Goal: Task Accomplishment & Management: Use online tool/utility

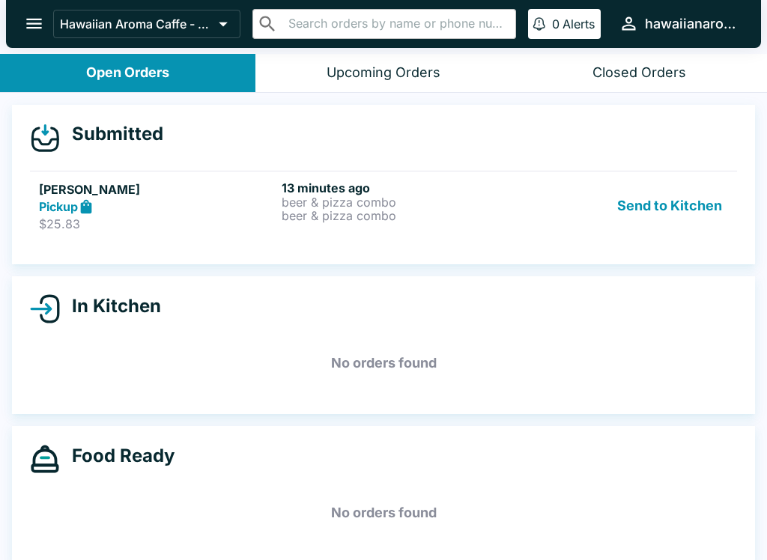
click at [691, 187] on button "Send to Kitchen" at bounding box center [669, 207] width 117 height 52
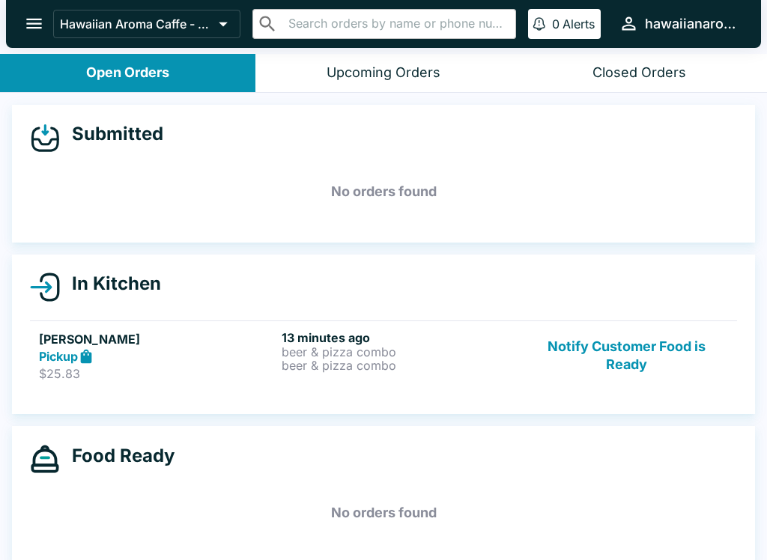
click at [433, 369] on p "beer & pizza combo" at bounding box center [400, 365] width 237 height 13
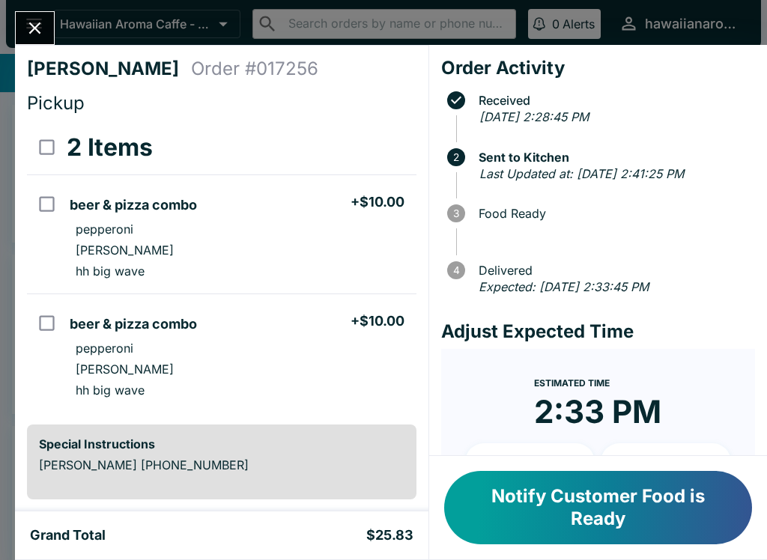
click at [525, 506] on button "Notify Customer Food is Ready" at bounding box center [598, 507] width 308 height 73
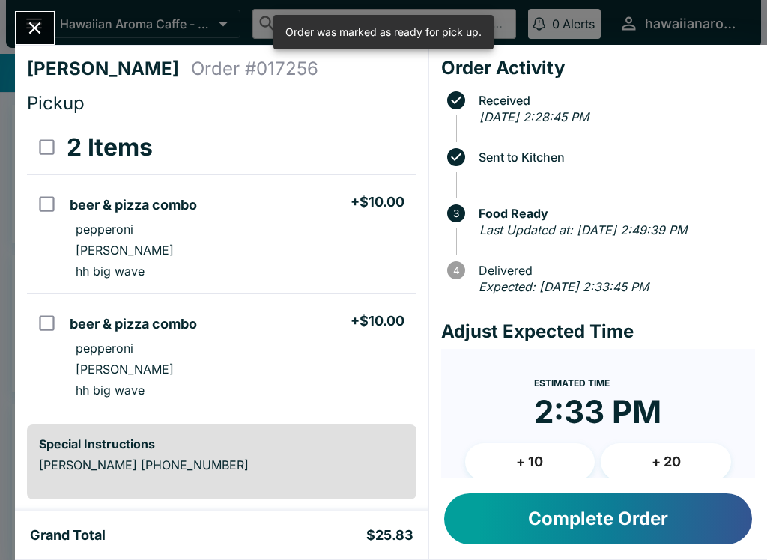
click at [36, 42] on button "Close" at bounding box center [35, 28] width 38 height 32
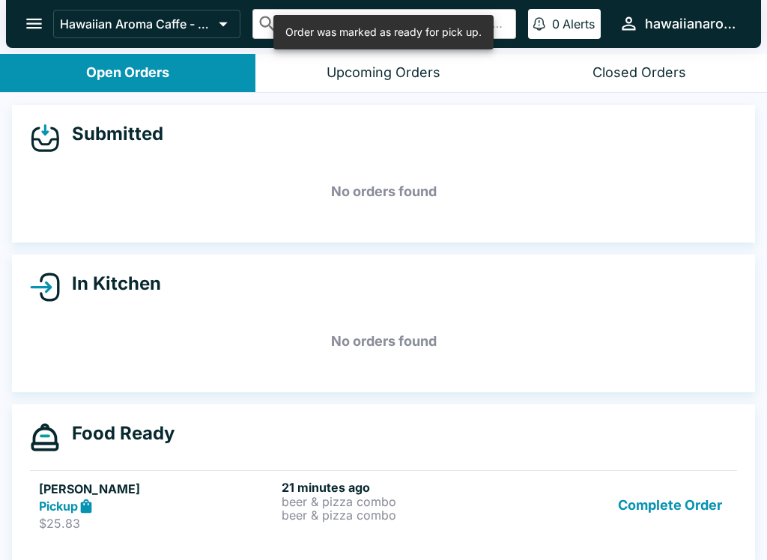
click at [655, 502] on button "Complete Order" at bounding box center [670, 506] width 116 height 52
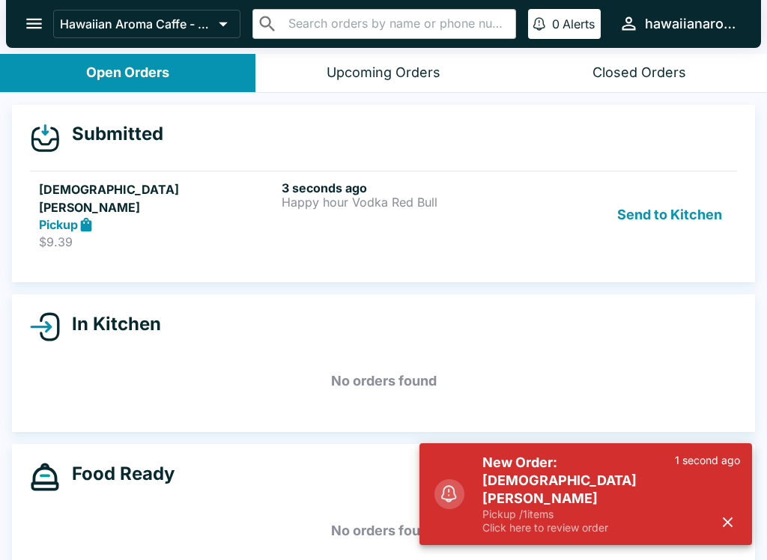
click at [542, 533] on p "Click here to review order" at bounding box center [578, 527] width 192 height 13
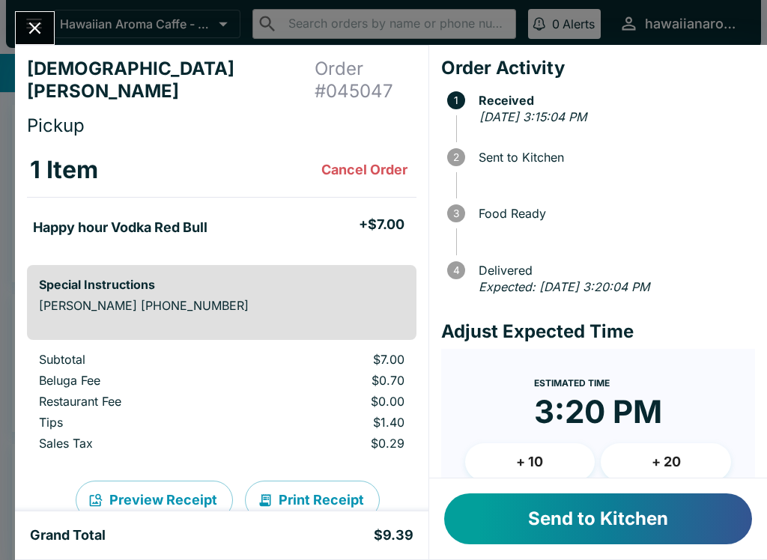
click at [625, 518] on button "Send to Kitchen" at bounding box center [598, 519] width 308 height 51
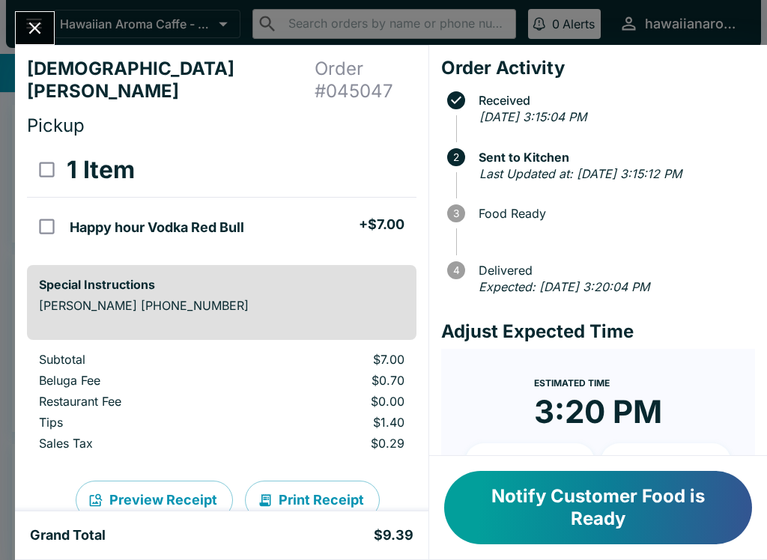
click at [578, 511] on button "Notify Customer Food is Ready" at bounding box center [598, 507] width 308 height 73
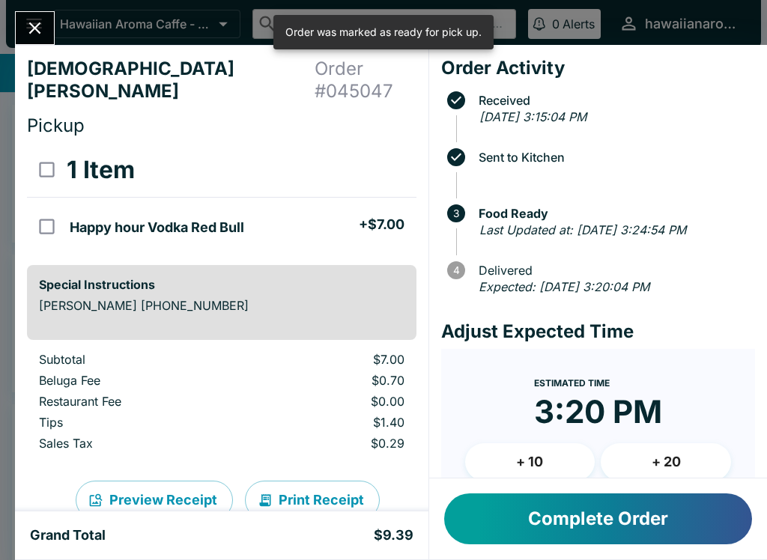
click at [37, 34] on icon "Close" at bounding box center [35, 28] width 20 height 20
